Goal: Find specific page/section: Find specific page/section

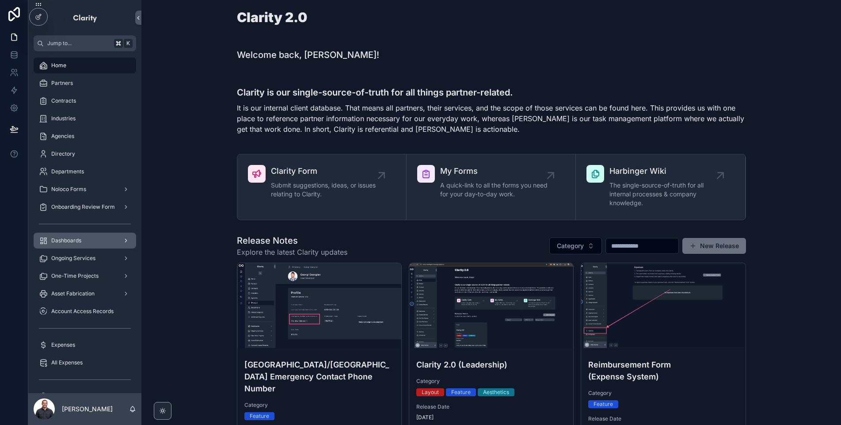
click at [95, 245] on div "Dashboards" at bounding box center [85, 240] width 92 height 14
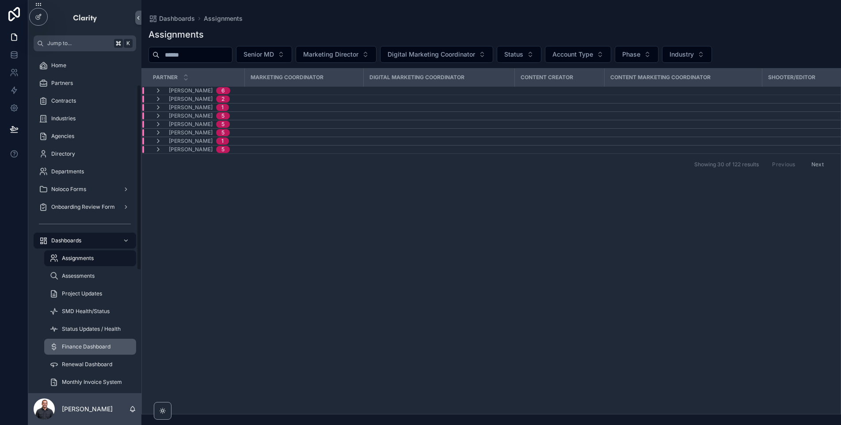
scroll to position [77, 0]
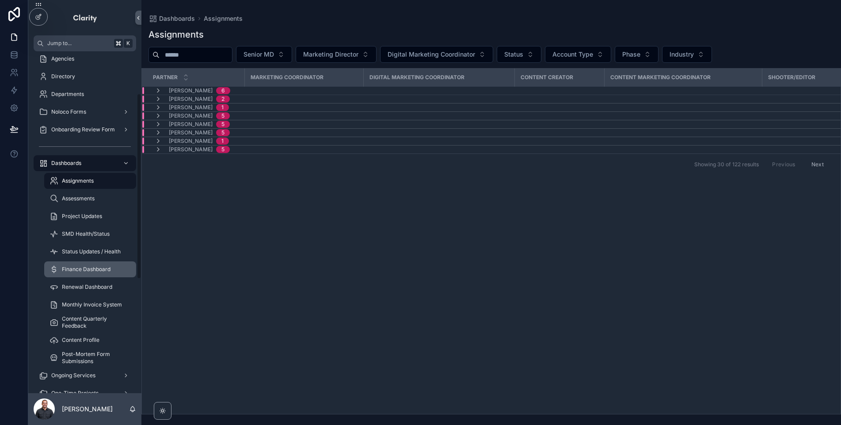
click at [89, 268] on span "Finance Dashboard" at bounding box center [86, 269] width 49 height 7
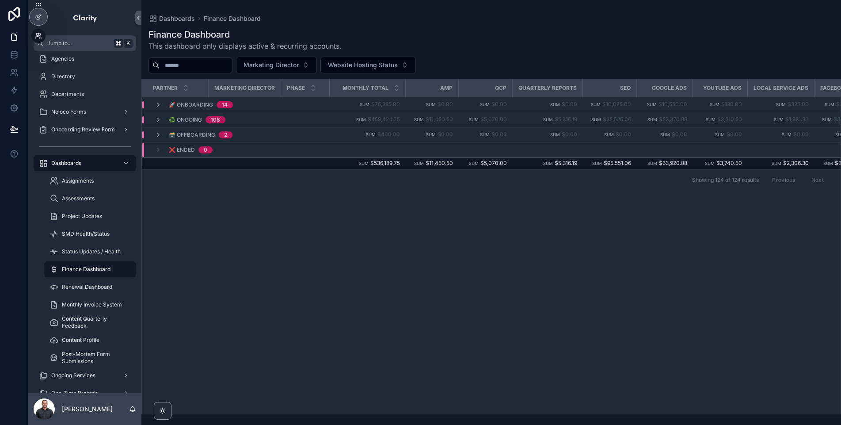
click at [41, 36] on icon at bounding box center [38, 35] width 7 height 7
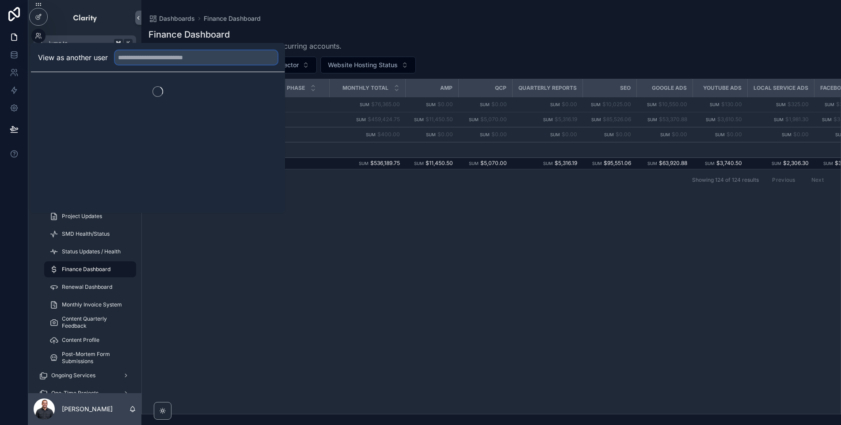
click at [177, 58] on input "text" at bounding box center [196, 57] width 163 height 14
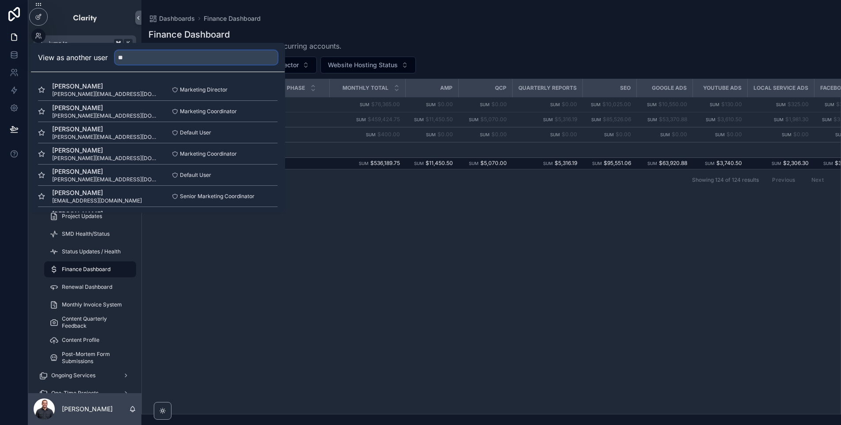
type input "*"
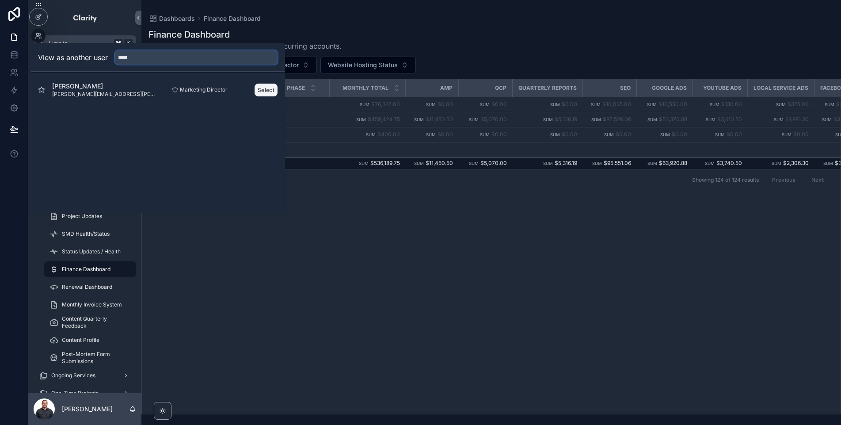
type input "****"
click at [260, 90] on button "Select" at bounding box center [265, 90] width 23 height 13
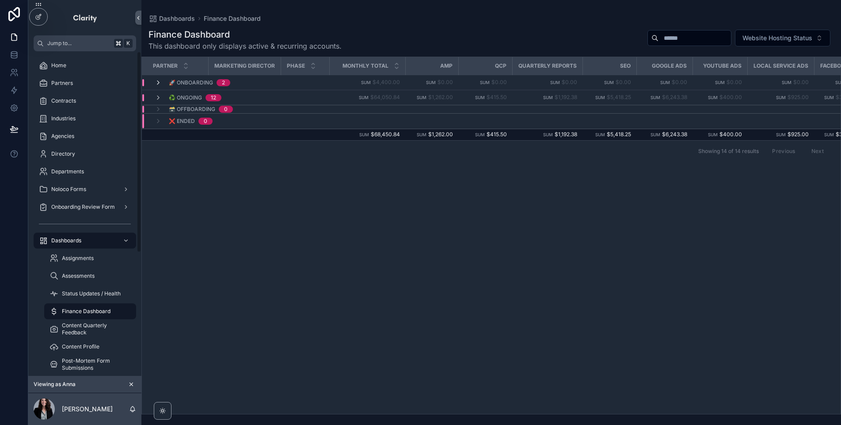
click at [157, 84] on icon "scrollable content" at bounding box center [158, 82] width 7 height 7
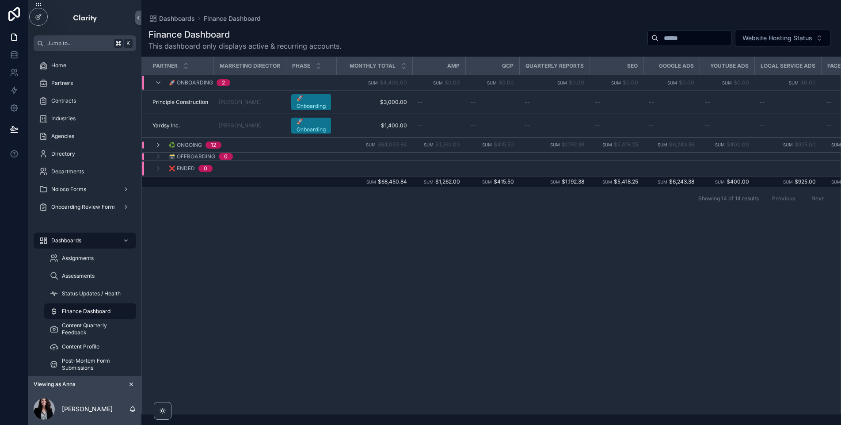
click at [154, 142] on div "♻️ Ongoing 12" at bounding box center [188, 144] width 88 height 7
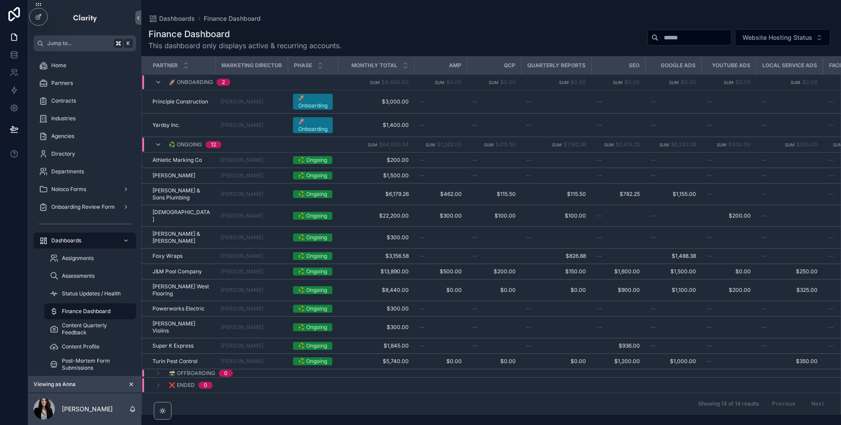
click at [131, 383] on icon "scrollable content" at bounding box center [131, 384] width 6 height 6
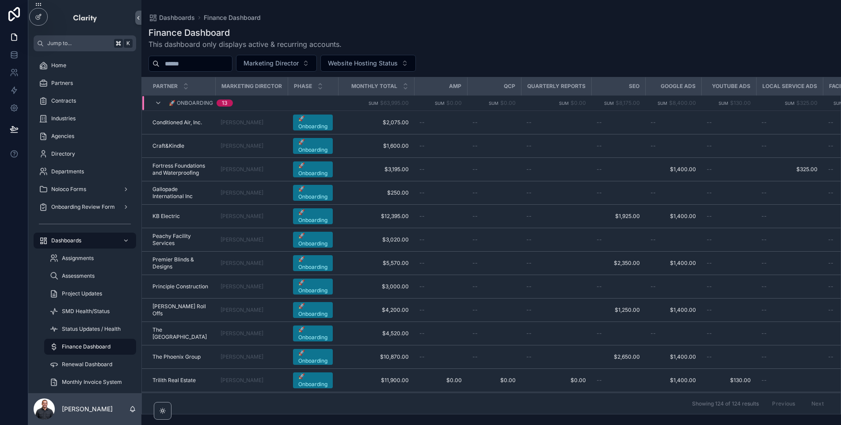
click at [153, 101] on div "🚀 Onboarding 13" at bounding box center [193, 103] width 99 height 14
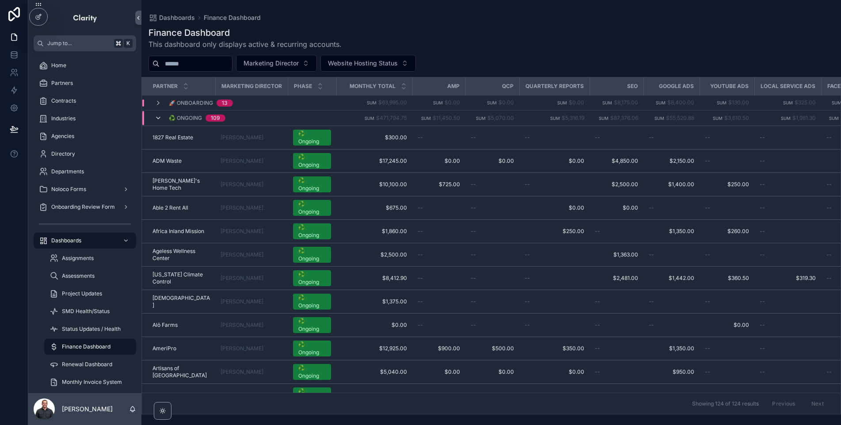
click at [156, 119] on icon "scrollable content" at bounding box center [158, 117] width 7 height 7
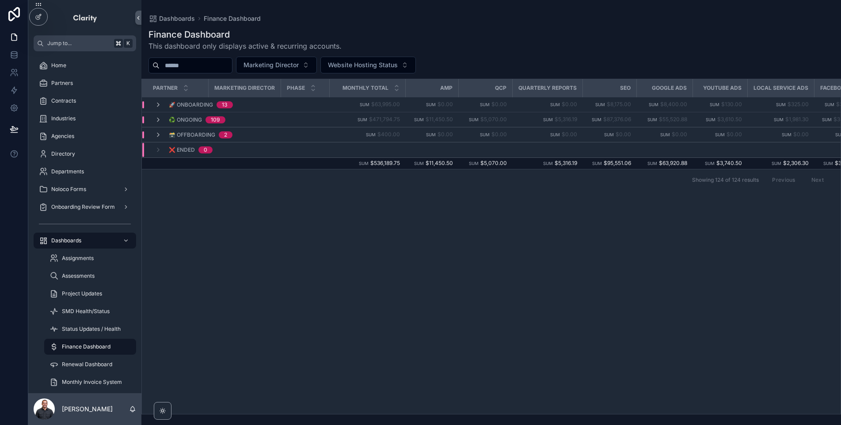
click at [185, 69] on input "scrollable content" at bounding box center [195, 65] width 72 height 12
click at [38, 35] on icon at bounding box center [37, 34] width 2 height 2
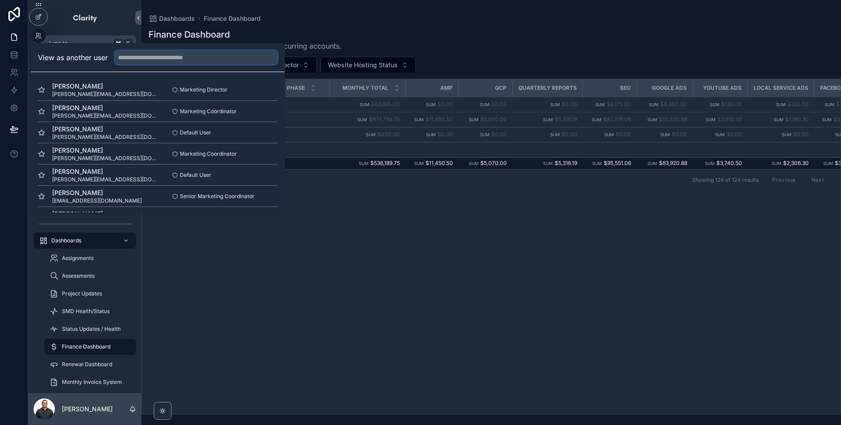
click at [165, 59] on input "text" at bounding box center [196, 57] width 163 height 14
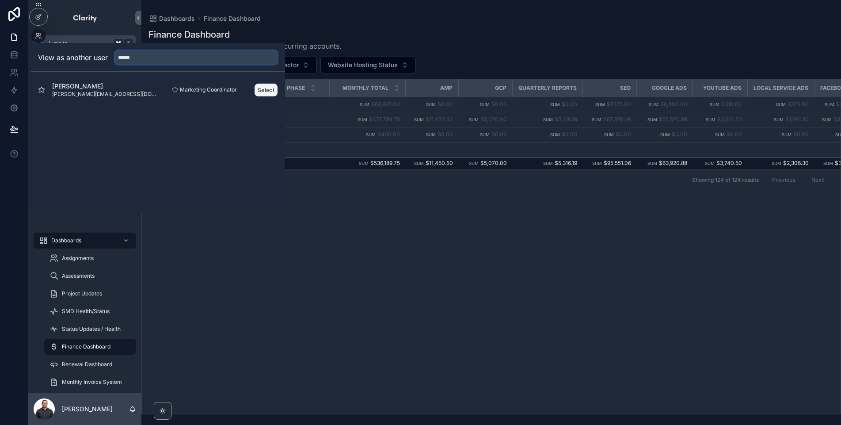
type input "*****"
click at [259, 93] on button "Select" at bounding box center [265, 90] width 23 height 13
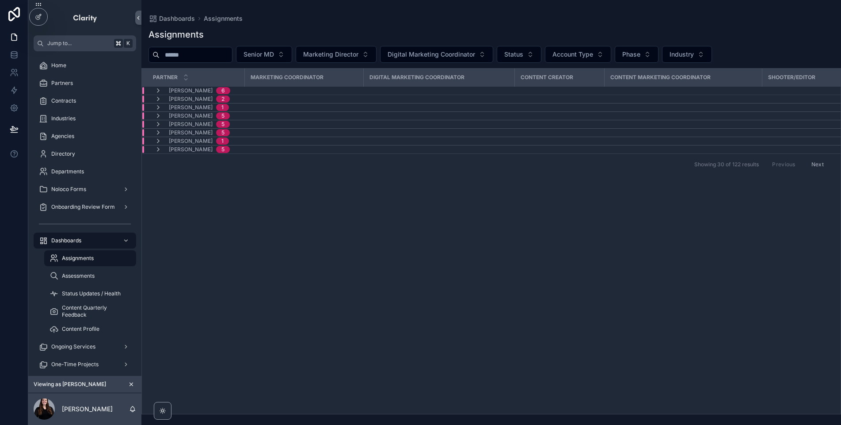
click at [131, 381] on icon "scrollable content" at bounding box center [131, 384] width 6 height 6
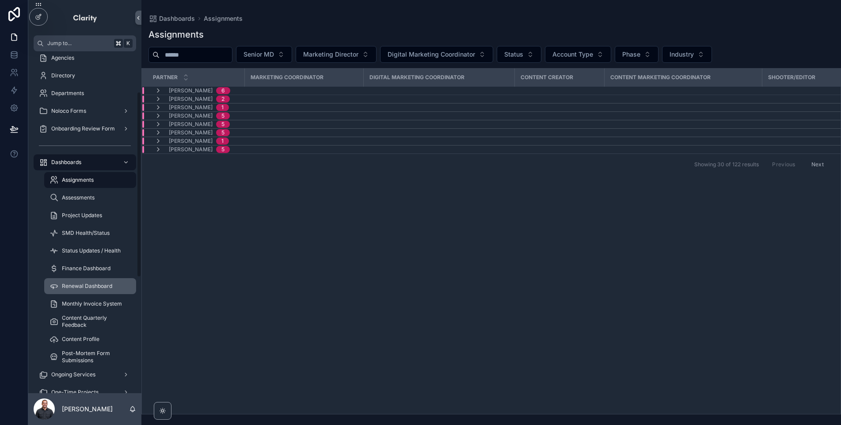
scroll to position [112, 0]
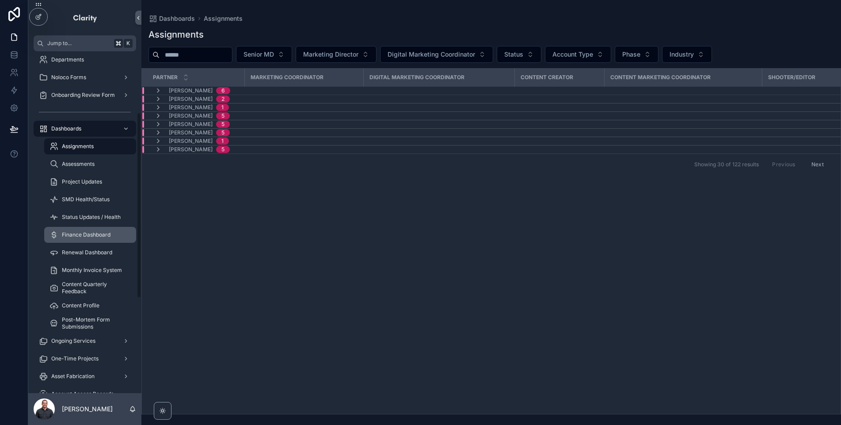
click at [89, 235] on span "Finance Dashboard" at bounding box center [86, 234] width 49 height 7
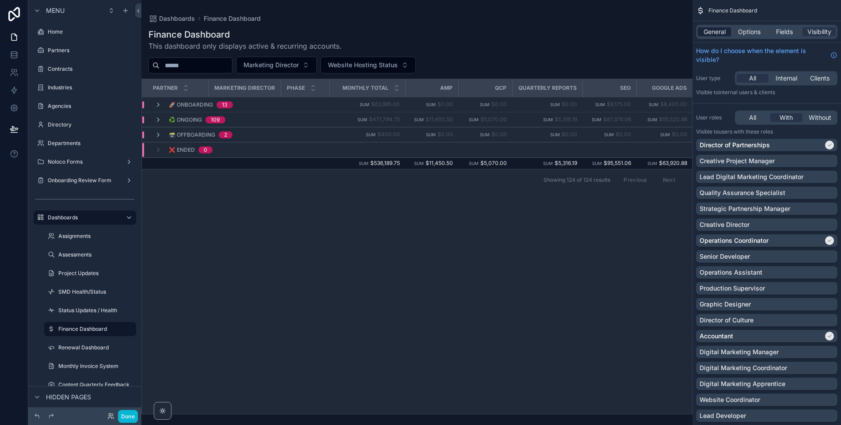
click at [712, 30] on span "General" at bounding box center [714, 31] width 22 height 9
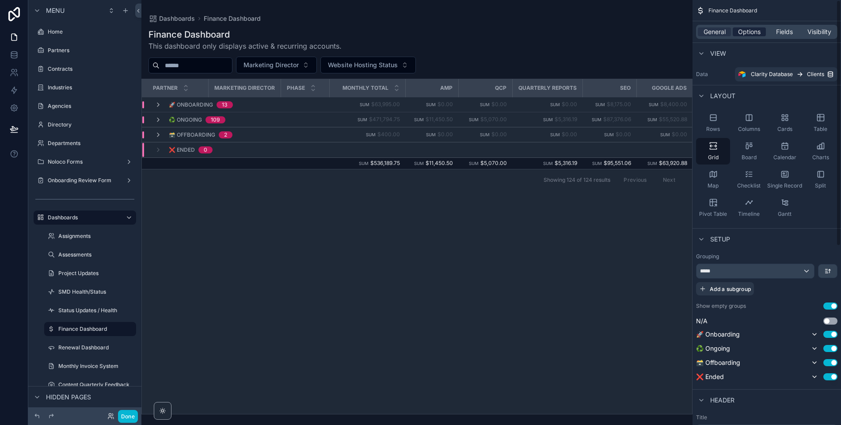
click at [744, 30] on span "Options" at bounding box center [749, 31] width 23 height 9
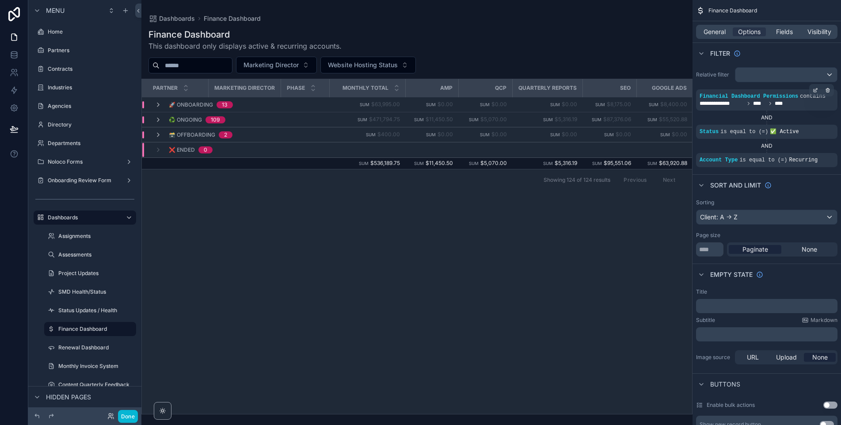
click at [819, 102] on div "**********" at bounding box center [766, 103] width 134 height 7
click at [813, 89] on icon "scrollable content" at bounding box center [814, 90] width 3 height 3
click at [783, 73] on div "scrollable content" at bounding box center [786, 75] width 102 height 14
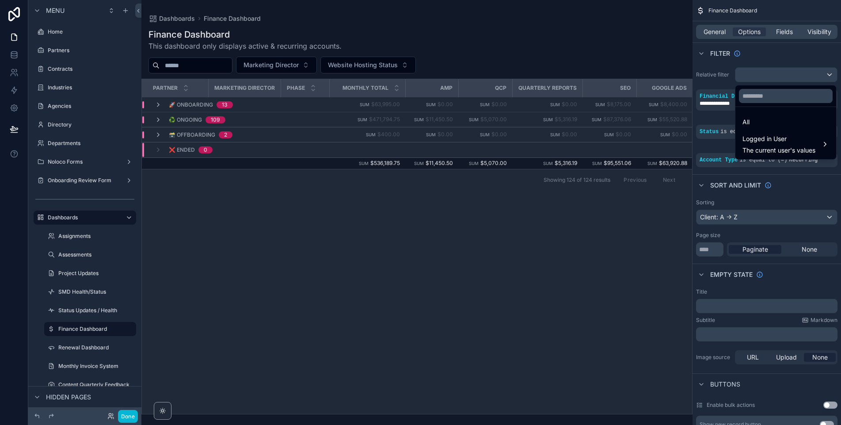
click at [775, 61] on div "scrollable content" at bounding box center [420, 212] width 841 height 425
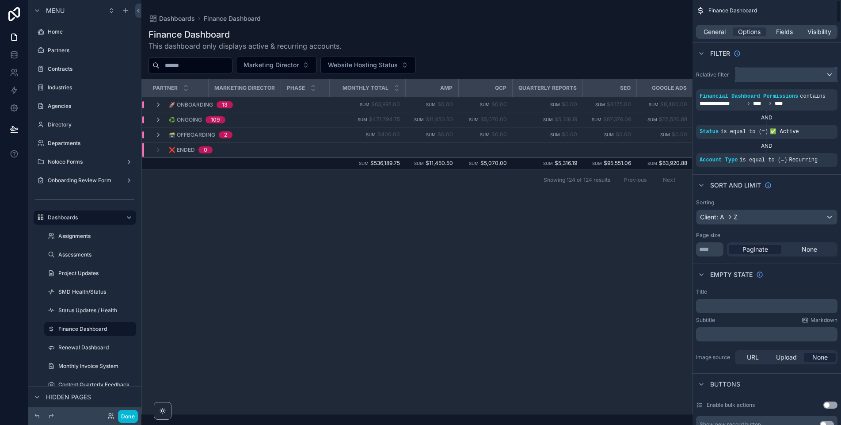
click at [760, 73] on div "scrollable content" at bounding box center [786, 75] width 102 height 14
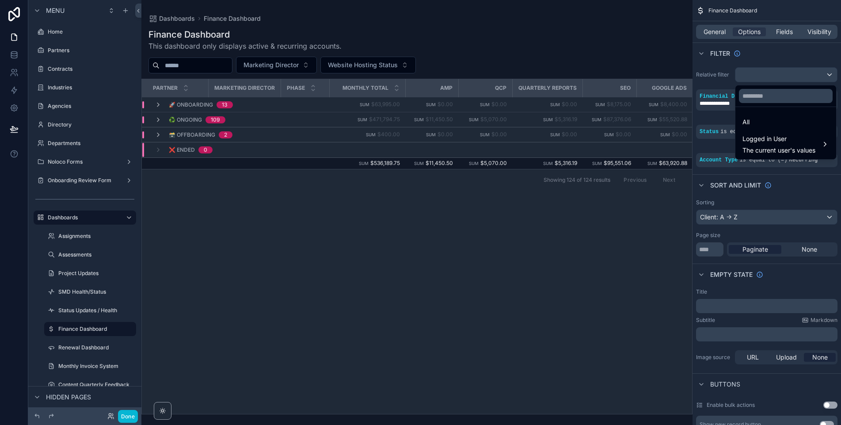
click at [759, 57] on div "scrollable content" at bounding box center [420, 212] width 841 height 425
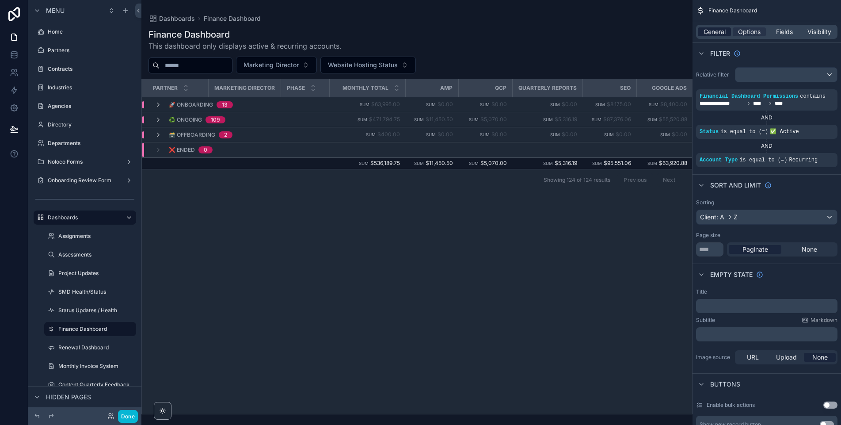
click at [721, 30] on span "General" at bounding box center [714, 31] width 22 height 9
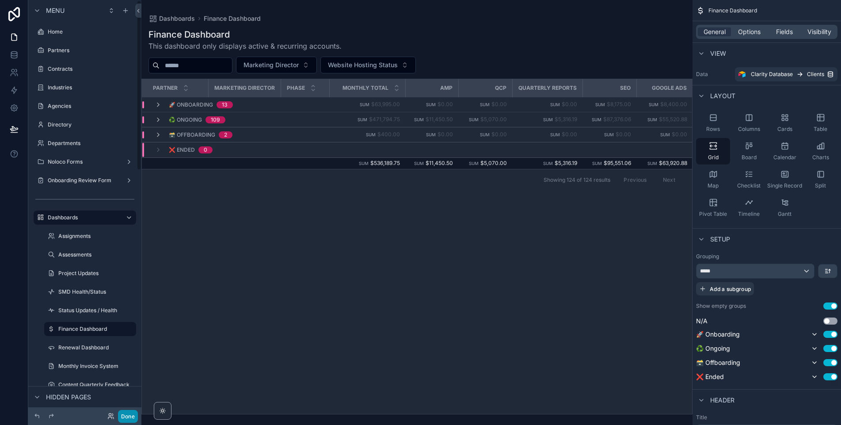
click at [129, 416] on button "Done" at bounding box center [128, 416] width 20 height 13
